Goal: Transaction & Acquisition: Purchase product/service

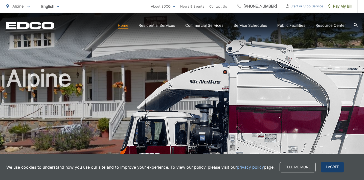
click at [332, 167] on span "I agree" at bounding box center [332, 167] width 23 height 11
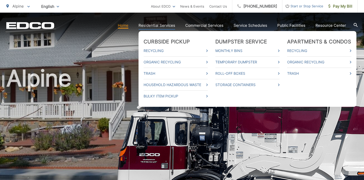
click at [158, 25] on link "Residential Services" at bounding box center [156, 25] width 37 height 6
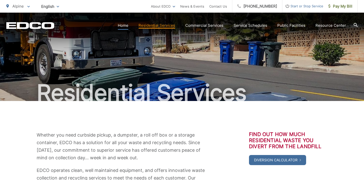
click at [125, 26] on link "Home" at bounding box center [123, 25] width 11 height 6
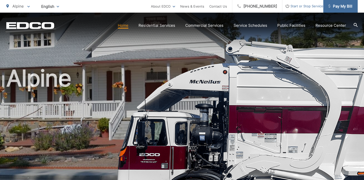
click at [341, 7] on span "Pay My Bill" at bounding box center [340, 6] width 24 height 6
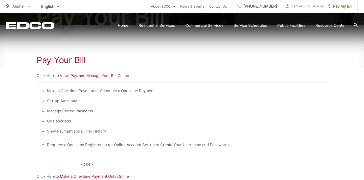
scroll to position [83, 0]
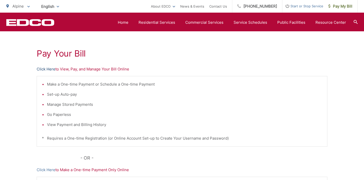
click at [45, 69] on link "Click Here" at bounding box center [46, 69] width 19 height 6
